Goal: Task Accomplishment & Management: Manage account settings

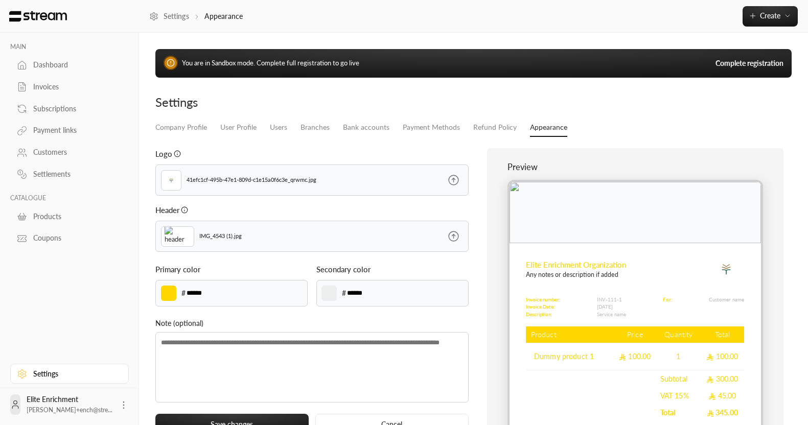
scroll to position [85, 0]
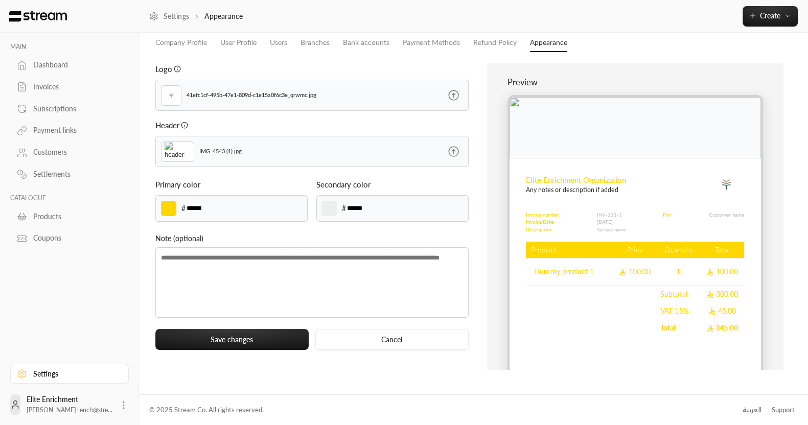
click at [210, 211] on input "******" at bounding box center [204, 208] width 36 height 11
paste input
type input "******"
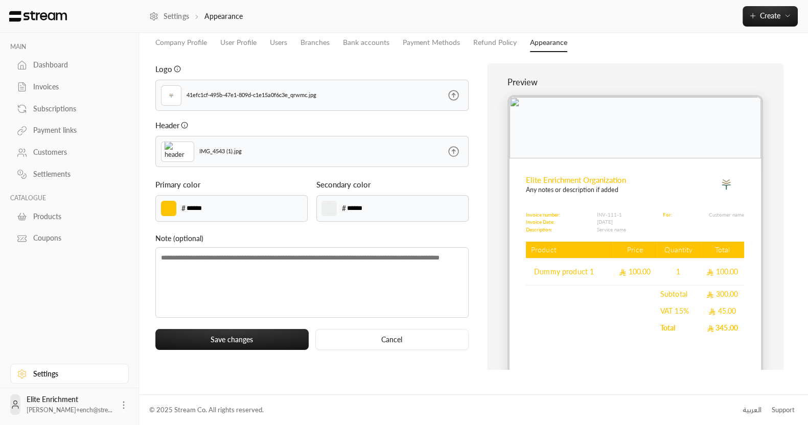
click at [233, 223] on div "Logo 41efc1cf-495b-47e1-809d-c1e15a0f6c3e_qrwmc.jpg Header IMG_4543 (1).jpg Pri…" at bounding box center [311, 216] width 323 height 307
click at [52, 121] on link "Payment links" at bounding box center [69, 131] width 119 height 20
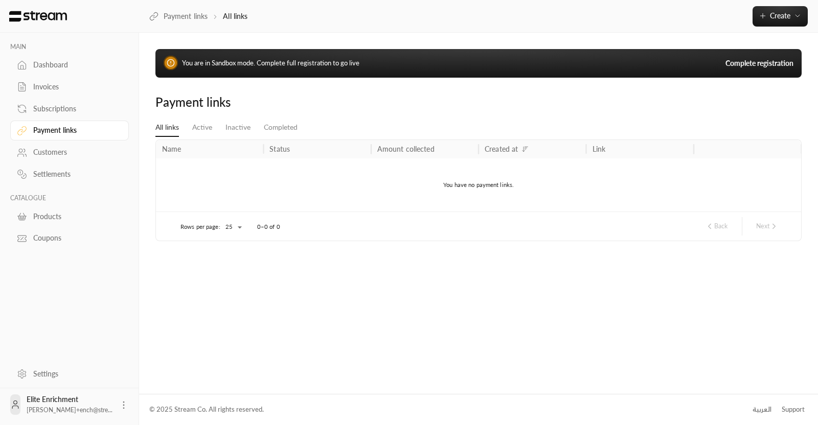
click at [51, 375] on div "Settings" at bounding box center [74, 374] width 83 height 10
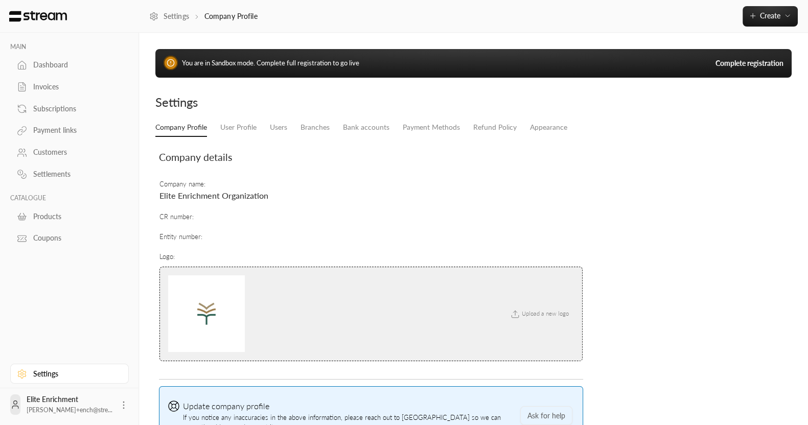
click at [235, 108] on div "Settings" at bounding box center [311, 102] width 313 height 16
click at [255, 123] on link "User Profile" at bounding box center [238, 128] width 36 height 18
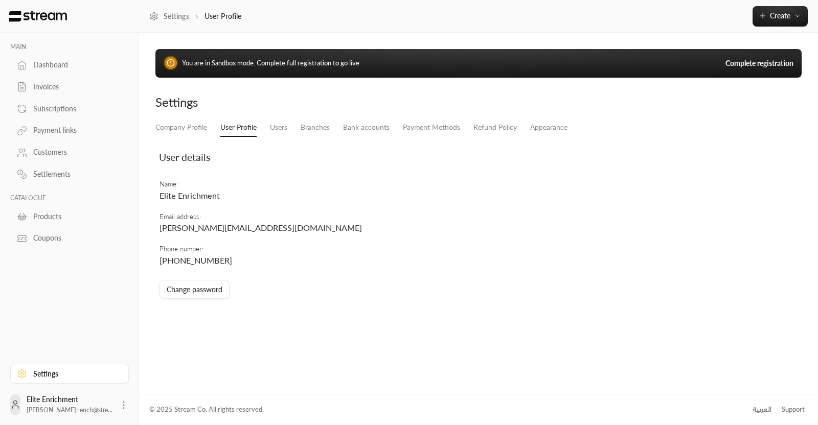
click at [288, 136] on div "Company Profile User Profile Users Branches Bank accounts Payment Methods Refun…" at bounding box center [478, 213] width 656 height 189
click at [317, 133] on link "Branches" at bounding box center [315, 128] width 29 height 18
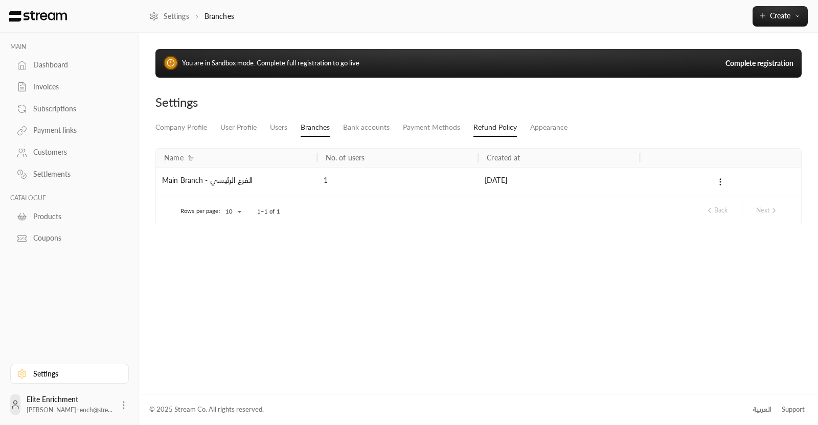
click at [477, 120] on link "Refund Policy" at bounding box center [494, 128] width 43 height 18
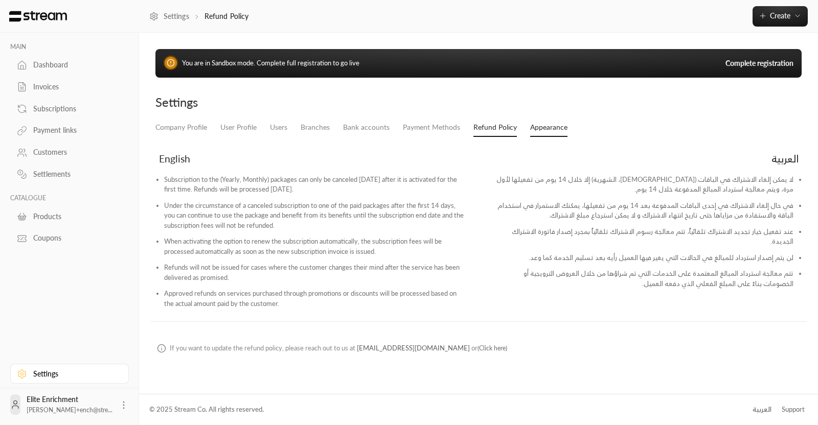
click at [534, 119] on link "Appearance" at bounding box center [548, 128] width 37 height 18
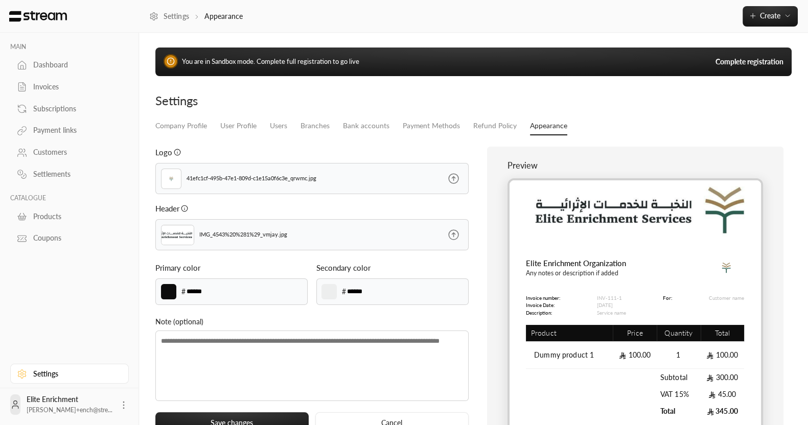
scroll to position [1, 0]
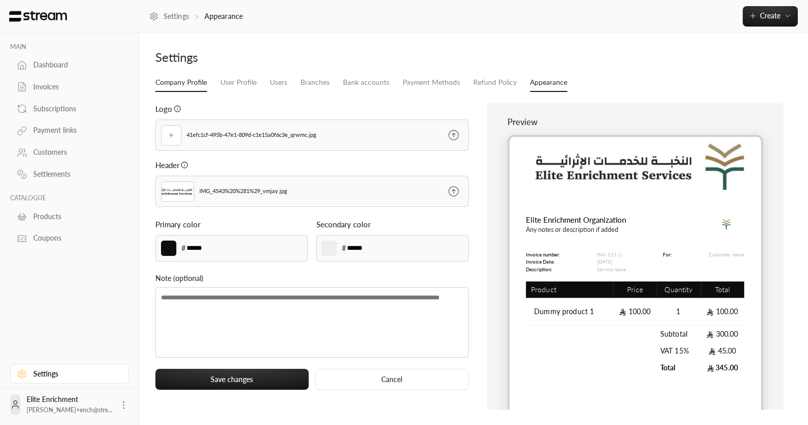
click at [176, 80] on link "Company Profile" at bounding box center [181, 83] width 52 height 18
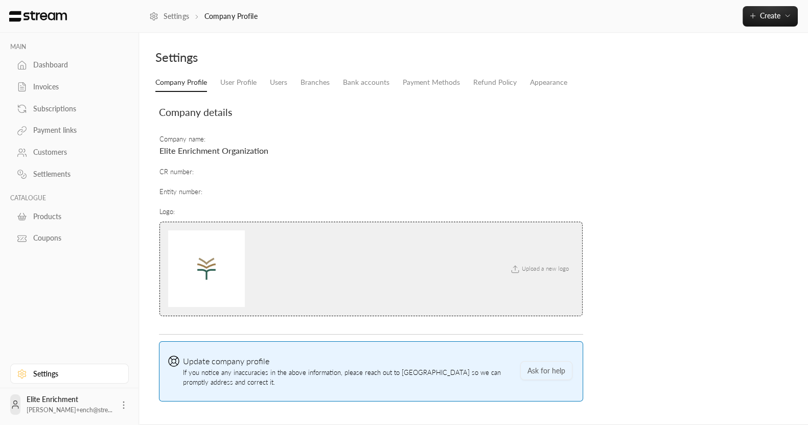
click at [265, 88] on li "Users" at bounding box center [278, 83] width 31 height 18
click at [228, 88] on link "User Profile" at bounding box center [238, 83] width 36 height 18
